Goal: Find specific page/section: Find specific page/section

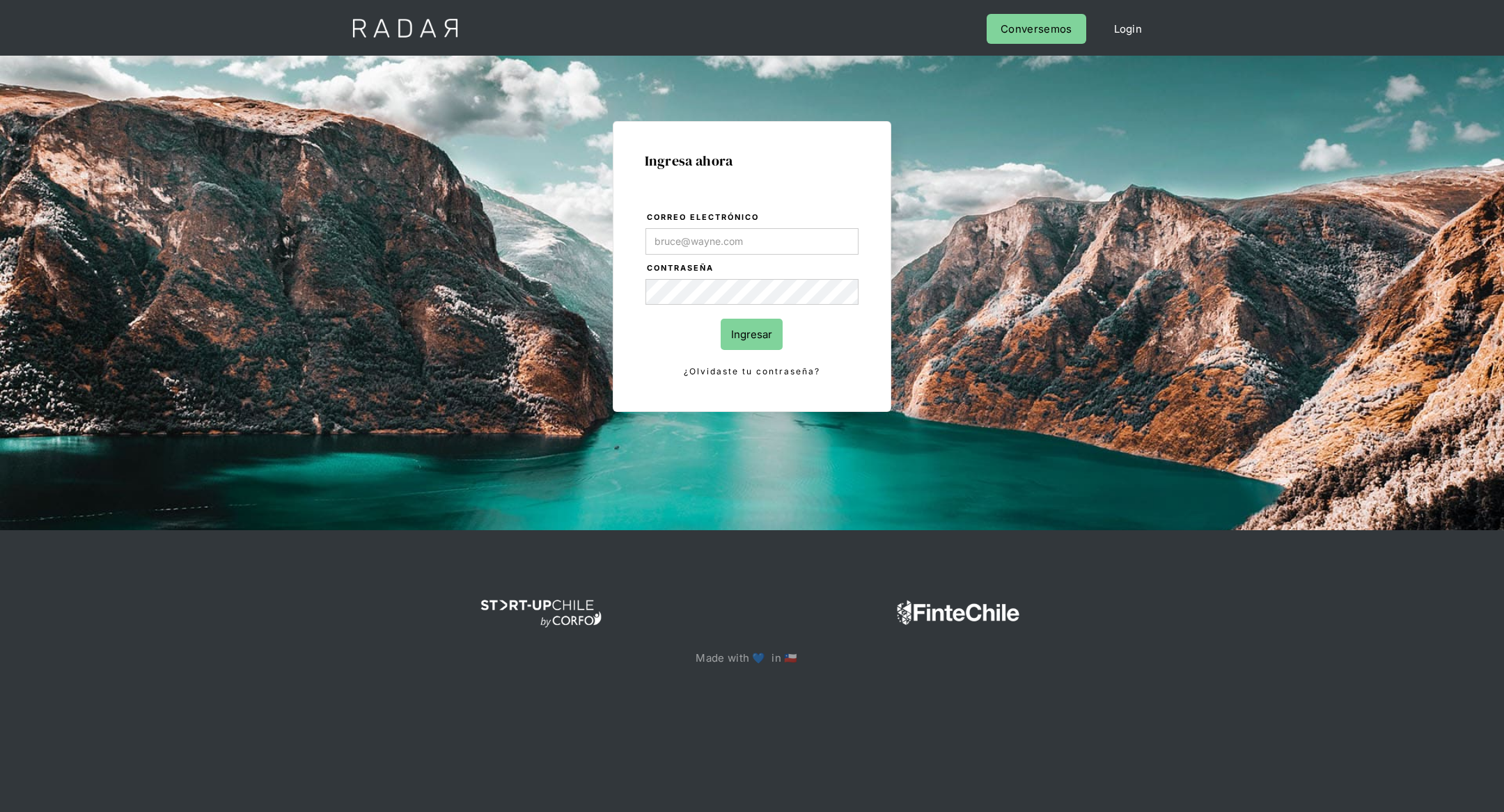
type input "[PERSON_NAME][EMAIL_ADDRESS][DOMAIN_NAME]"
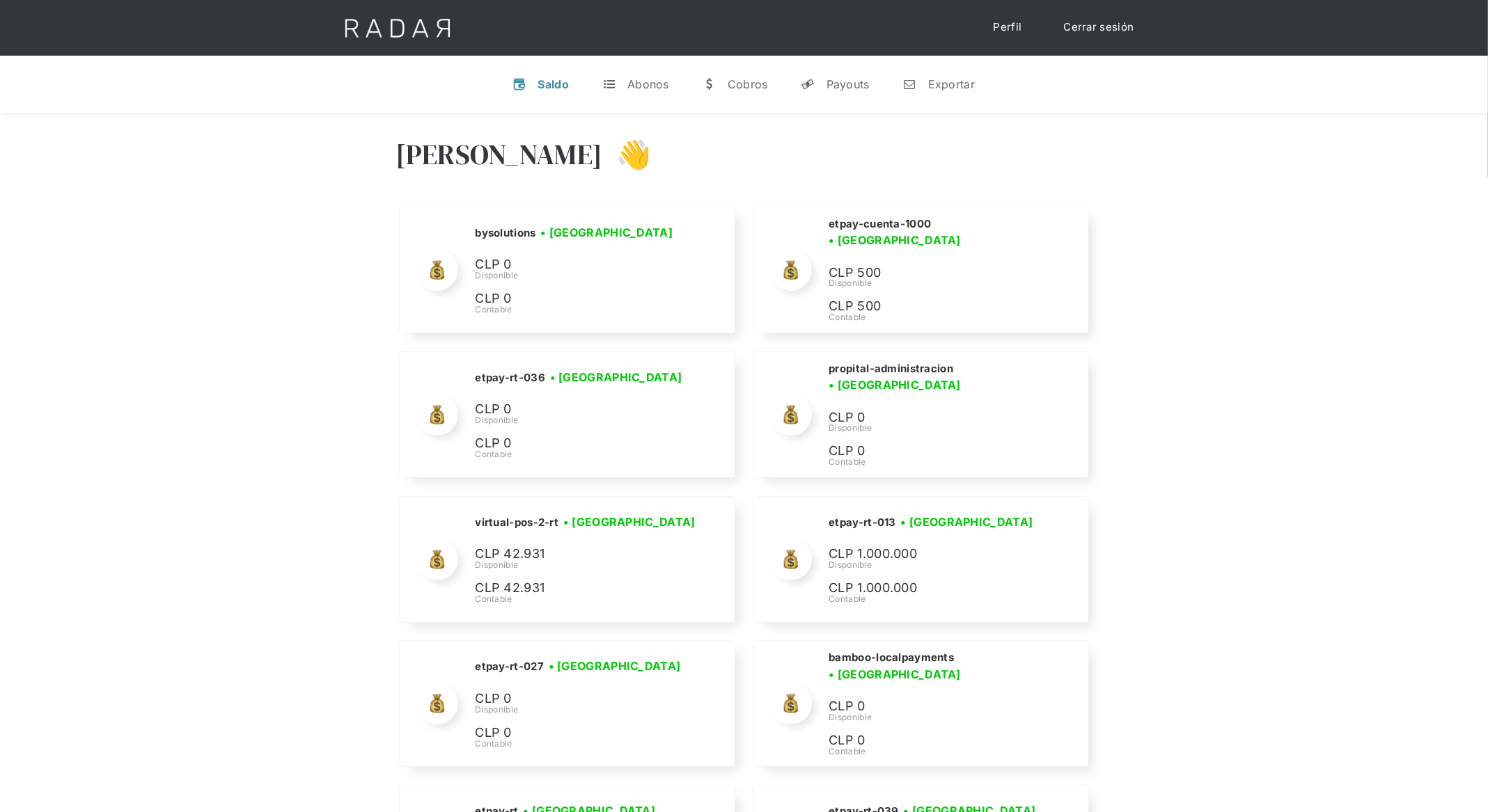
scroll to position [6896, 0]
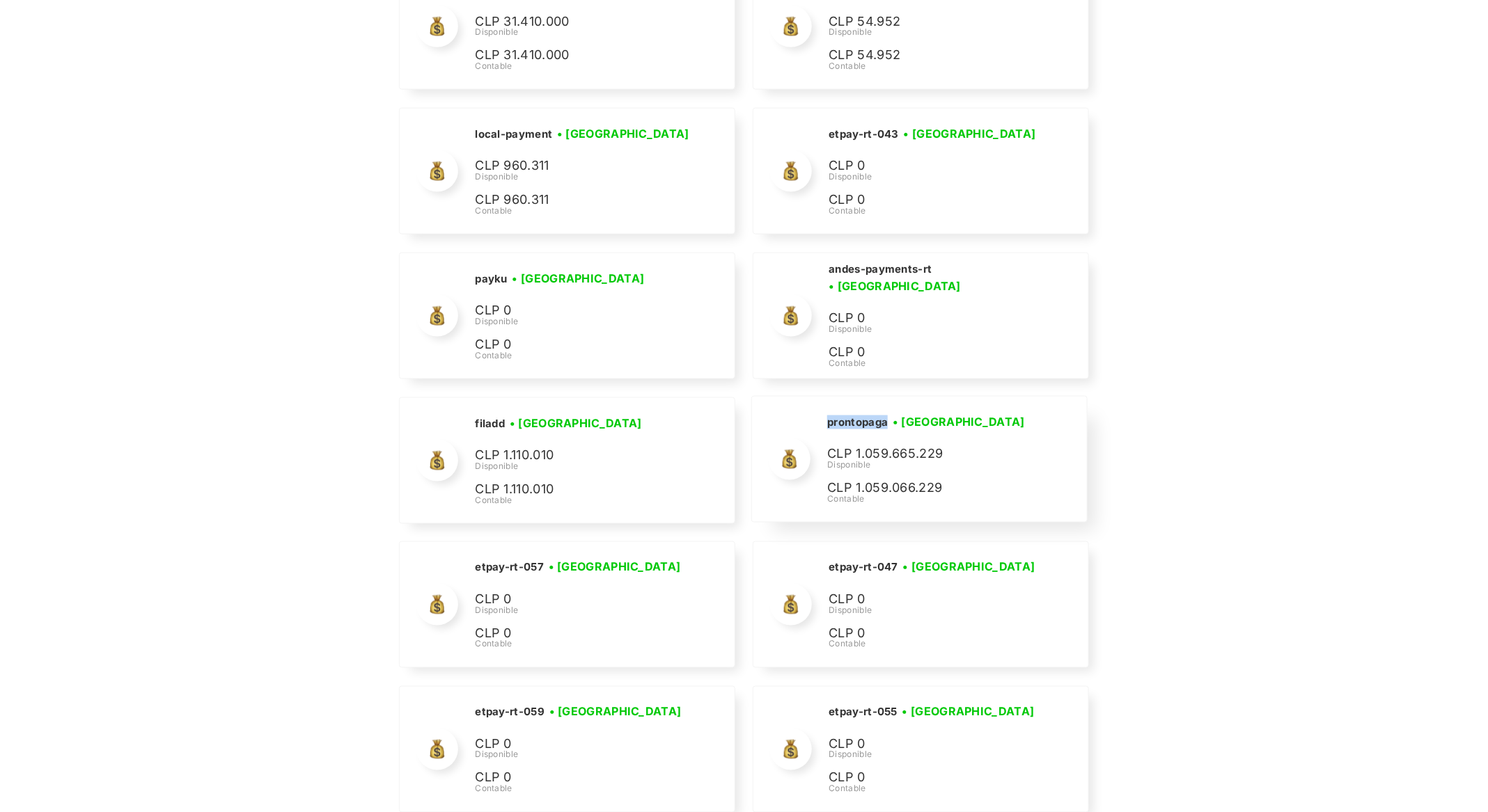
drag, startPoint x: 890, startPoint y: 406, endPoint x: 816, endPoint y: 403, distance: 74.1
click at [817, 403] on div "prontopaga • [GEOGRAPHIC_DATA] • Desconectada CLP 1.059.665.229 Disponible CLP …" at bounding box center [919, 459] width 335 height 126
copy h2 "prontopaga"
